Goal: Information Seeking & Learning: Learn about a topic

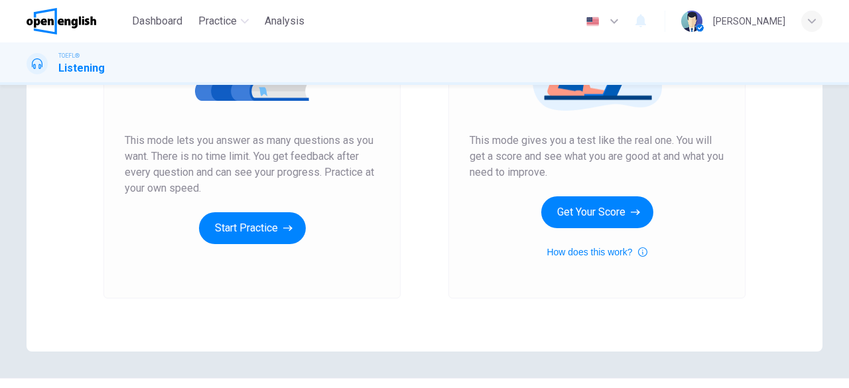
scroll to position [240, 0]
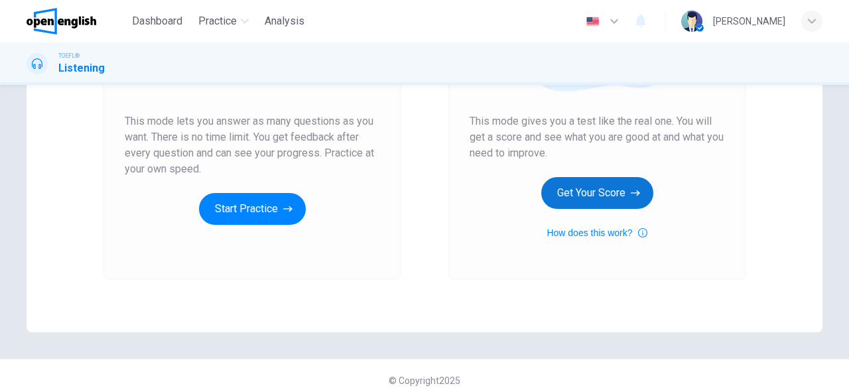
click at [586, 196] on button "Get Your Score" at bounding box center [597, 193] width 112 height 32
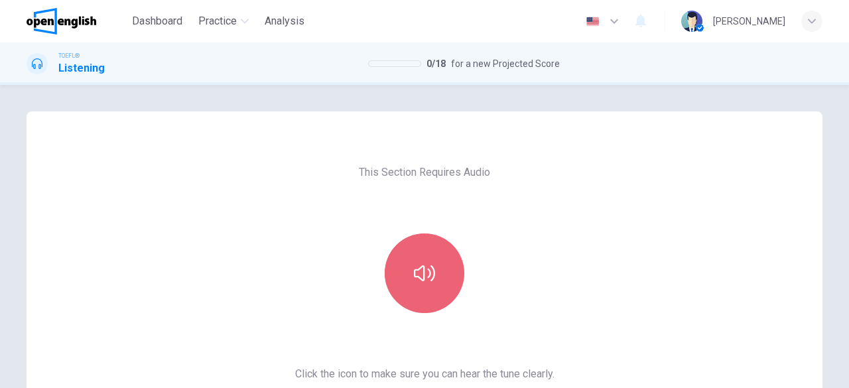
click at [423, 255] on button "button" at bounding box center [425, 273] width 80 height 80
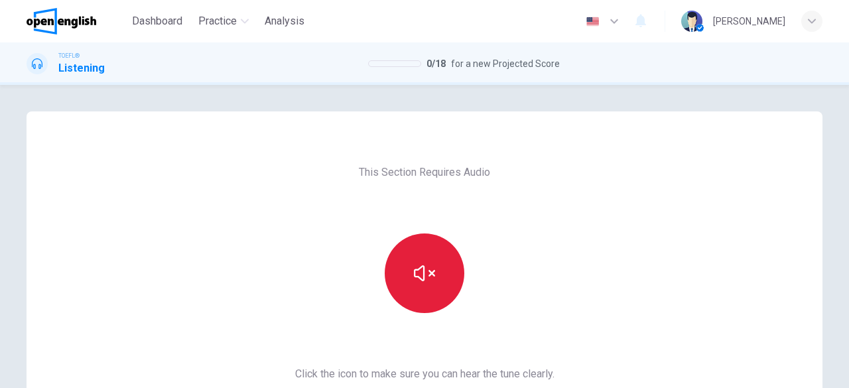
click at [427, 275] on icon "button" at bounding box center [424, 273] width 21 height 16
drag, startPoint x: 842, startPoint y: 188, endPoint x: 848, endPoint y: 250, distance: 62.7
click at [848, 250] on div "This Section Requires Audio Click the icon to make sure you can hear the tune c…" at bounding box center [424, 236] width 849 height 303
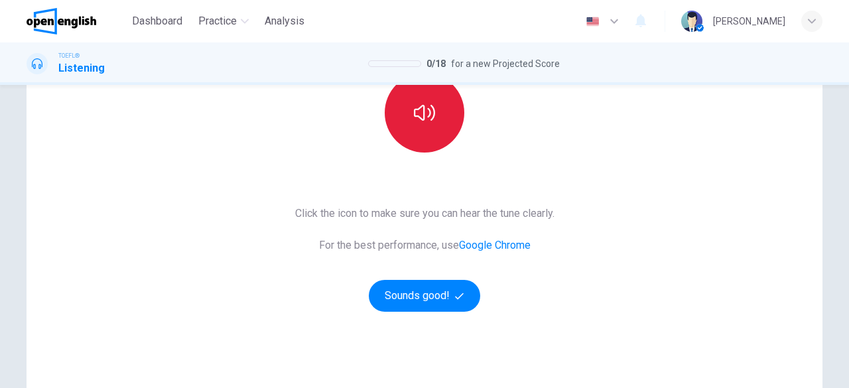
scroll to position [164, 0]
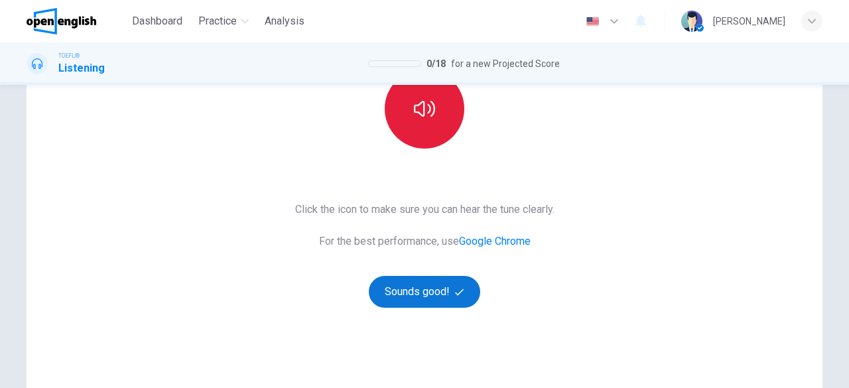
click at [436, 302] on button "Sounds good!" at bounding box center [424, 292] width 111 height 32
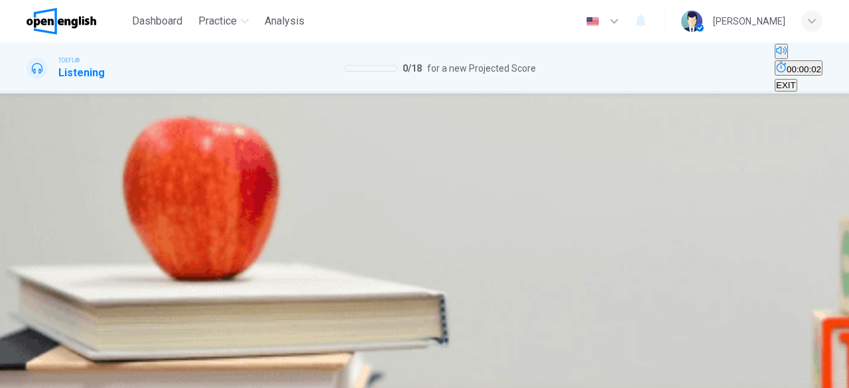
scroll to position [5, 0]
click at [29, 222] on button "button" at bounding box center [28, 216] width 3 height 13
click at [38, 231] on icon "button" at bounding box center [36, 227] width 14 height 16
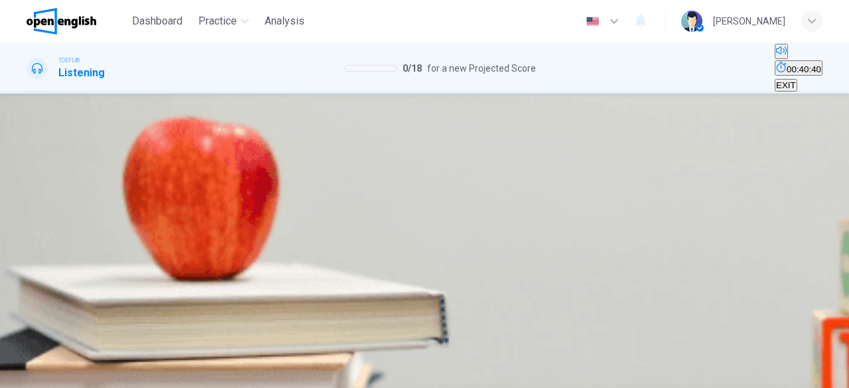
scroll to position [101, 0]
click at [379, 180] on span "To hand him back a graded assignment" at bounding box center [302, 184] width 155 height 10
click at [65, 375] on span "SUBMIT" at bounding box center [48, 380] width 33 height 10
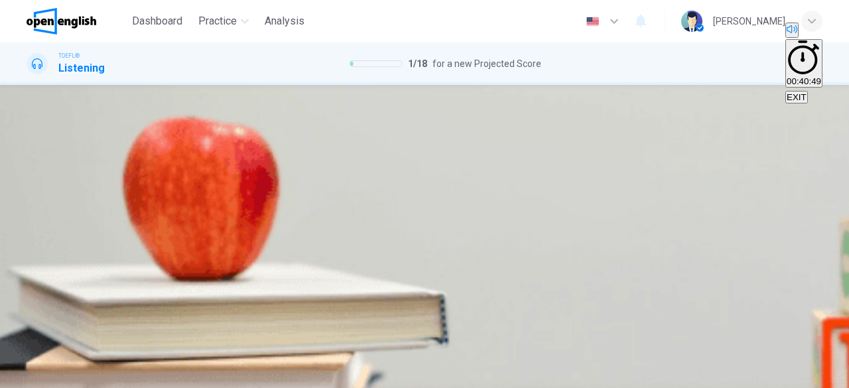
click at [29, 113] on button "button" at bounding box center [28, 106] width 3 height 13
type input "**"
